Goal: Task Accomplishment & Management: Manage account settings

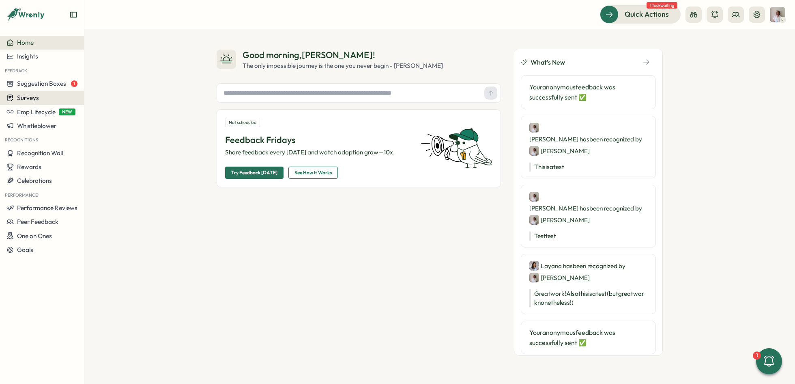
click at [37, 98] on span "Surveys" at bounding box center [28, 98] width 22 height 8
click at [99, 90] on div "Insights" at bounding box center [116, 82] width 67 height 15
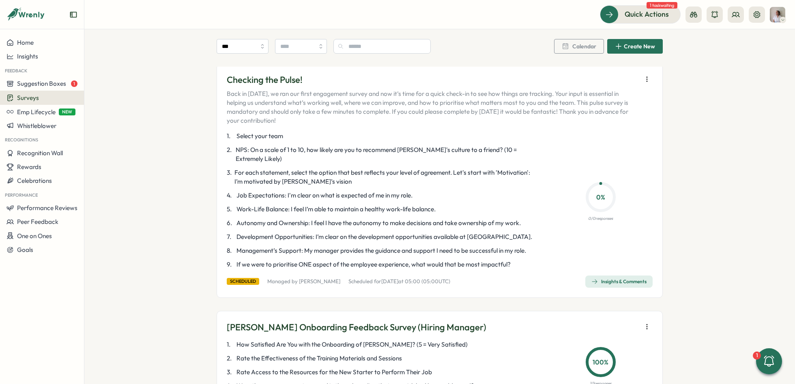
scroll to position [158, 0]
click at [646, 75] on button "button" at bounding box center [647, 79] width 11 height 11
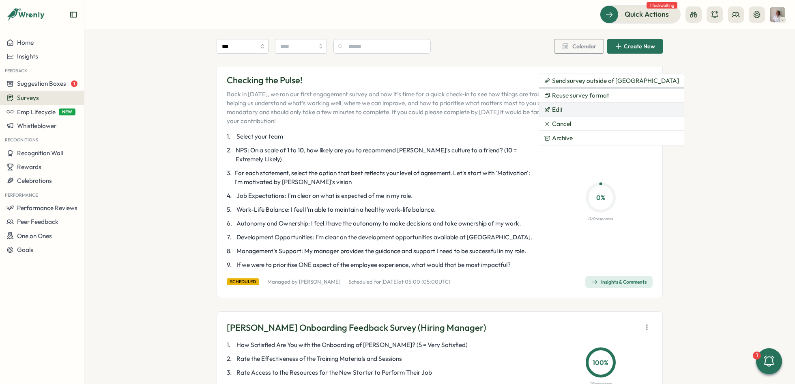
click at [572, 108] on button "Edit" at bounding box center [611, 110] width 145 height 14
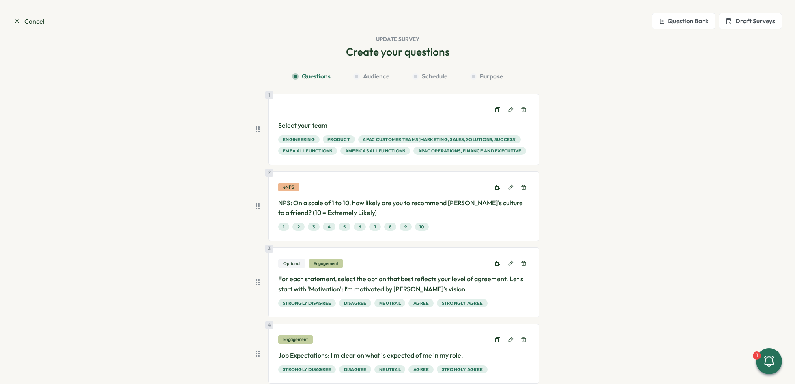
click at [488, 78] on span "Purpose" at bounding box center [491, 76] width 23 height 9
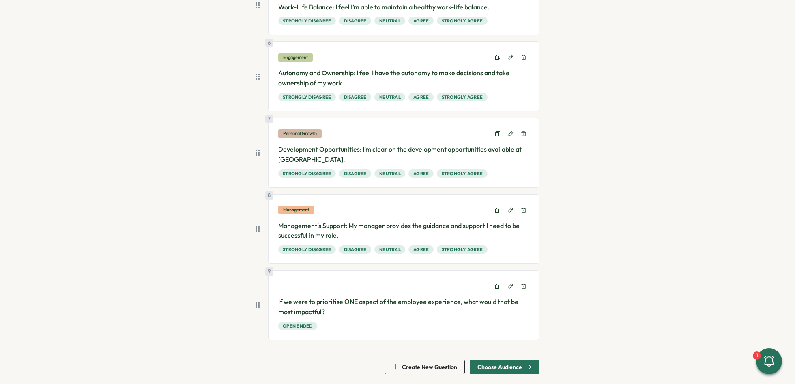
click at [520, 364] on span "Choose Audience" at bounding box center [500, 367] width 45 height 6
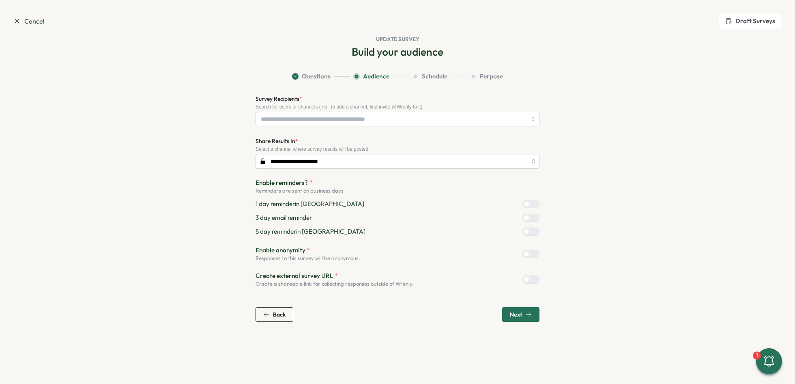
scroll to position [0, 0]
click at [524, 316] on div "Next" at bounding box center [521, 314] width 22 height 6
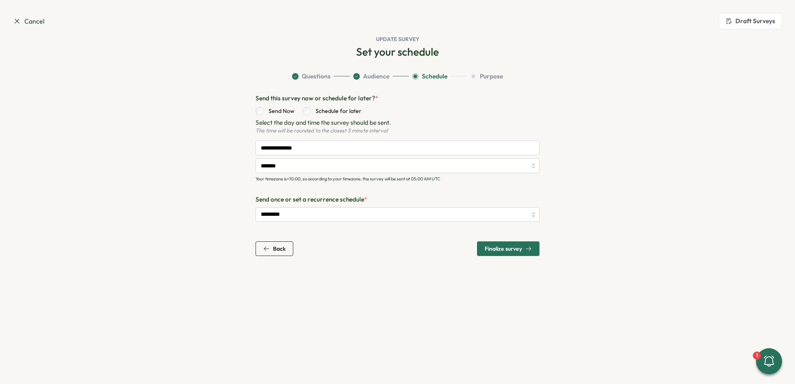
click at [517, 240] on div "**********" at bounding box center [398, 175] width 284 height 162
click at [510, 248] on span "Finalize survey" at bounding box center [503, 249] width 37 height 6
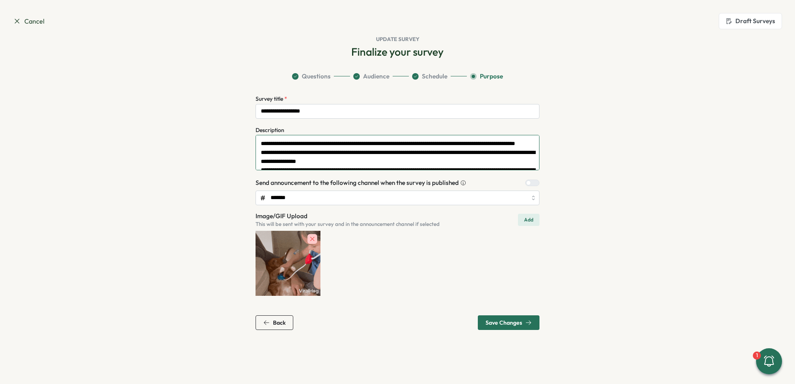
scroll to position [35, 0]
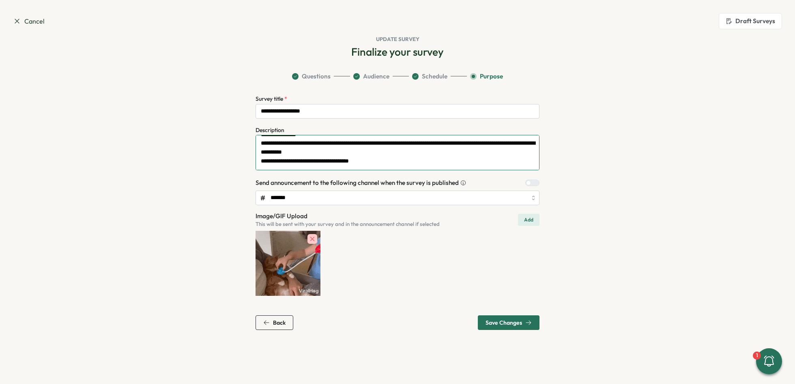
drag, startPoint x: 261, startPoint y: 145, endPoint x: 261, endPoint y: 187, distance: 41.8
click at [261, 187] on div "**********" at bounding box center [398, 195] width 284 height 202
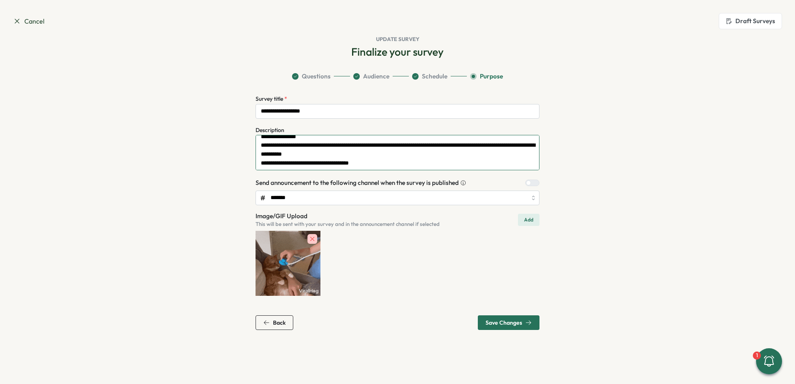
scroll to position [20, 0]
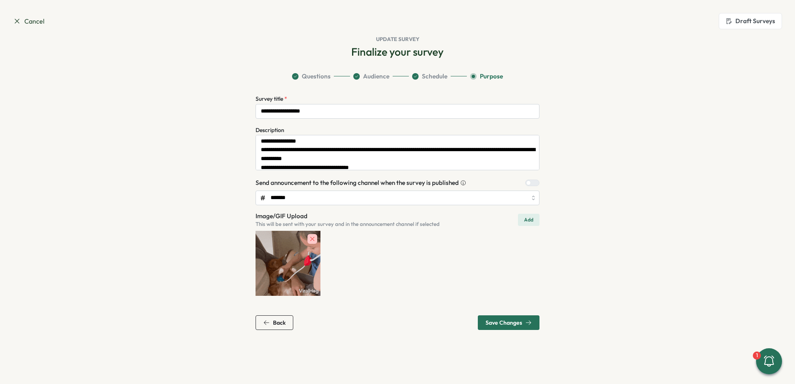
click at [29, 19] on span "Cancel" at bounding box center [29, 21] width 32 height 10
